Goal: Navigation & Orientation: Find specific page/section

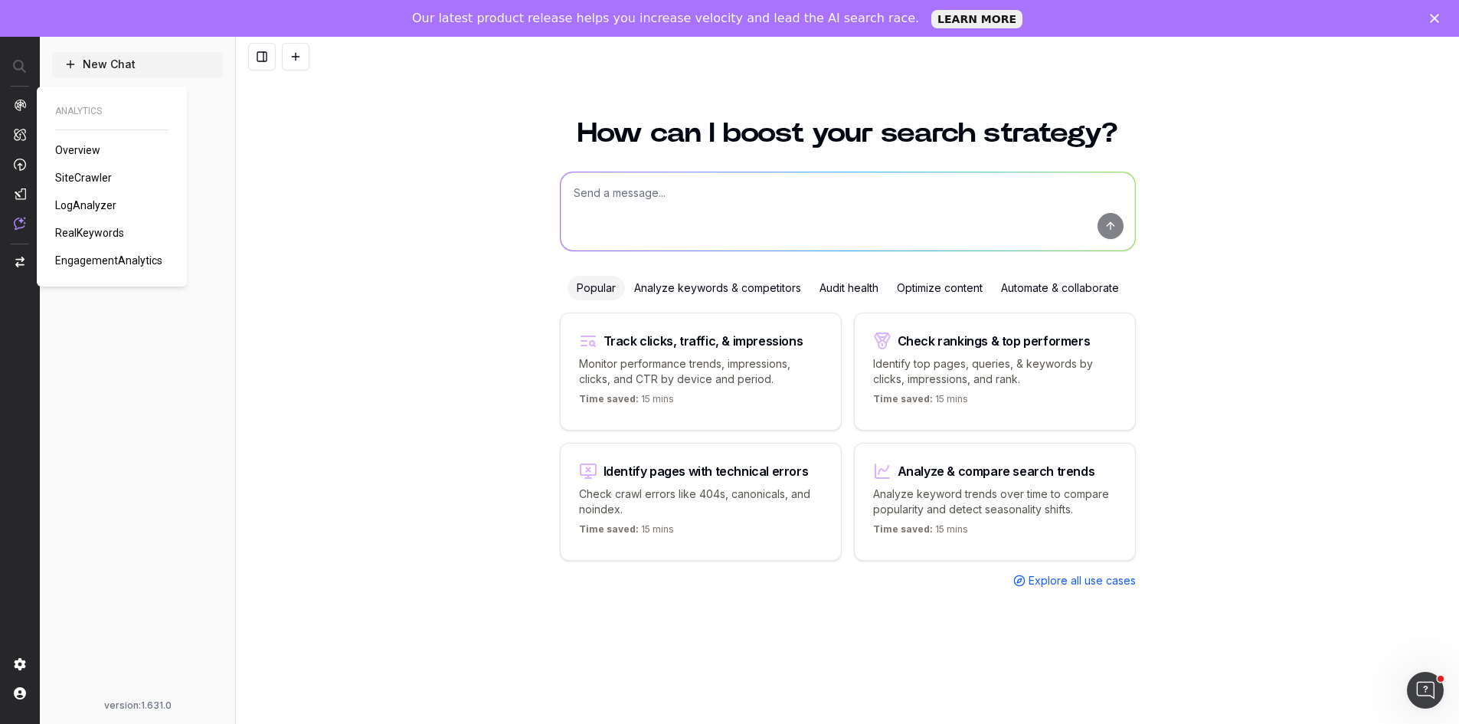
click at [83, 169] on div "ANALYTICS Overview SiteCrawler LogAnalyzer RealKeywords EngagementAnalytics" at bounding box center [111, 186] width 113 height 163
click at [88, 176] on span "SiteCrawler" at bounding box center [83, 178] width 57 height 12
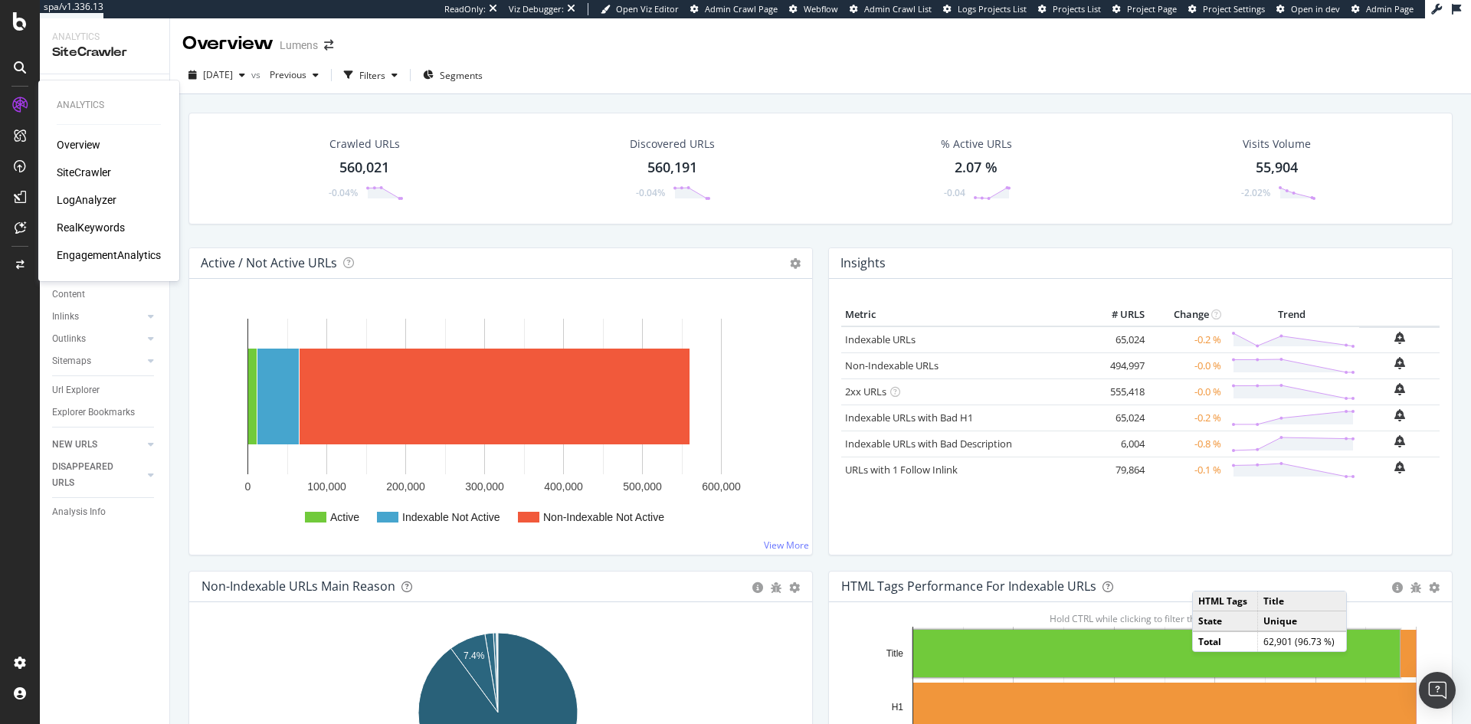
click at [83, 198] on div "LogAnalyzer" at bounding box center [87, 199] width 60 height 15
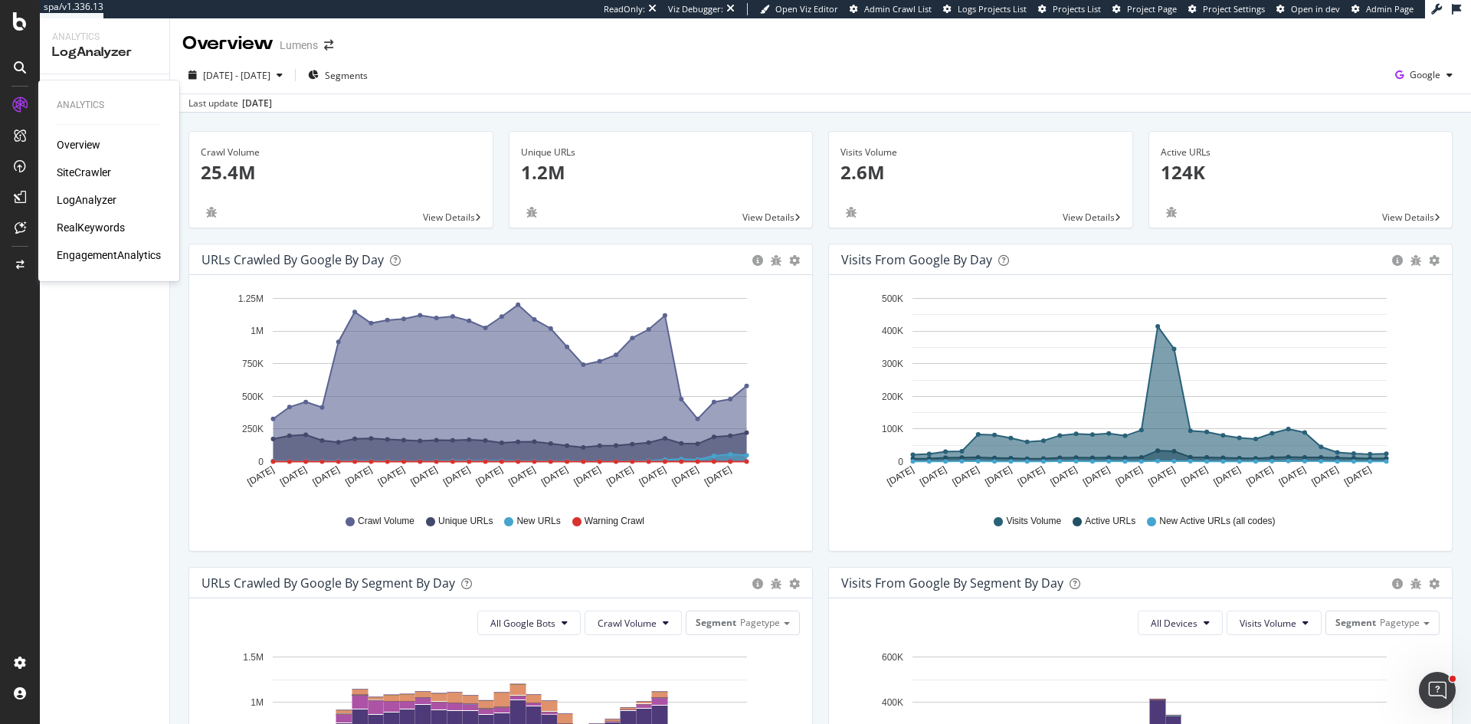
click at [108, 228] on div "RealKeywords" at bounding box center [91, 227] width 68 height 15
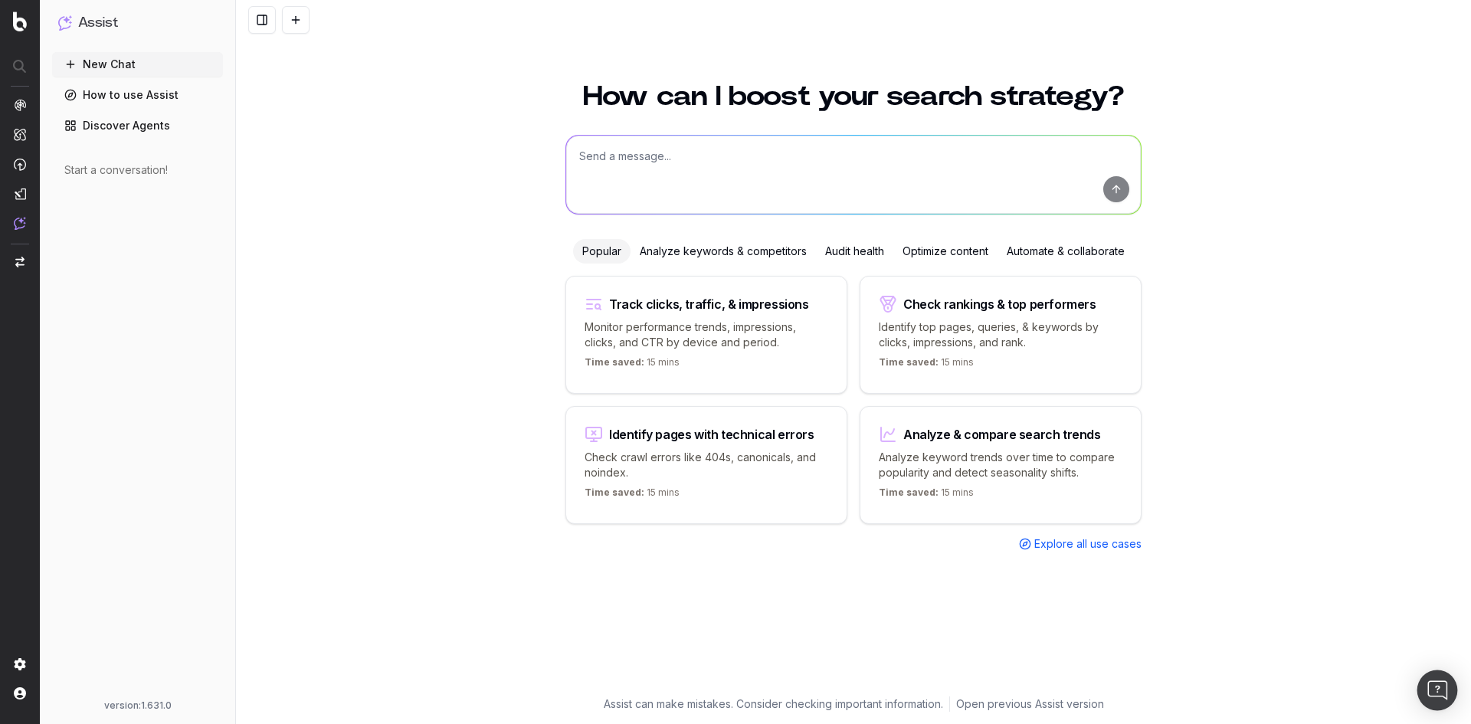
click at [1440, 694] on img "Open Intercom Messenger" at bounding box center [1437, 690] width 20 height 20
